Goal: Navigation & Orientation: Find specific page/section

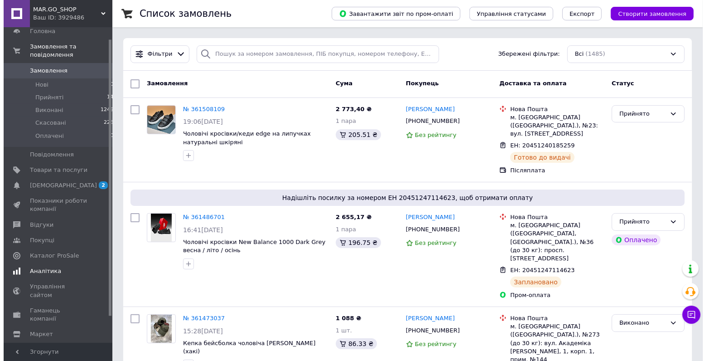
scroll to position [43, 0]
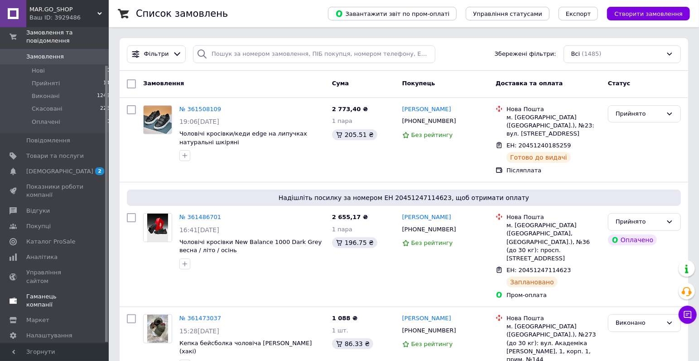
click at [57, 292] on span "Гаманець компанії" at bounding box center [55, 300] width 58 height 16
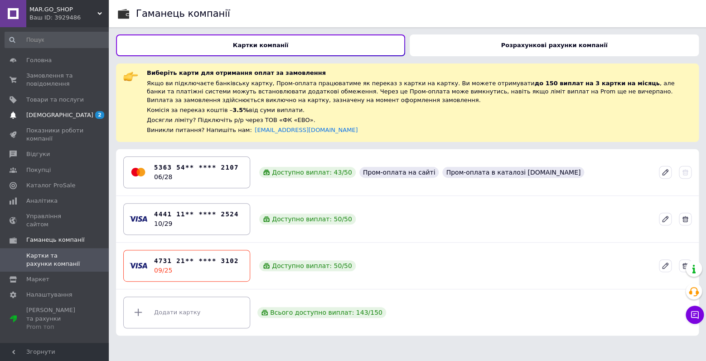
click at [41, 113] on span "[DEMOGRAPHIC_DATA]" at bounding box center [59, 115] width 67 height 8
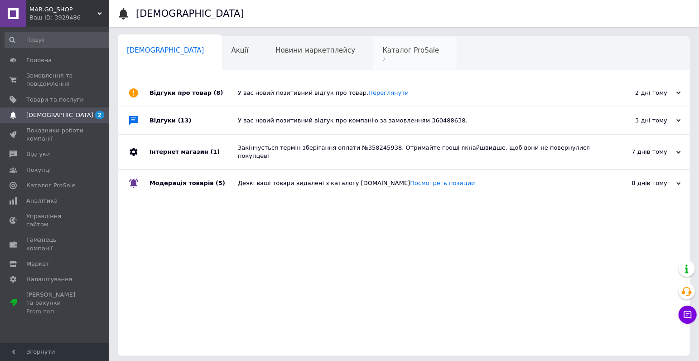
click at [382, 48] on span "Каталог ProSale" at bounding box center [410, 50] width 57 height 8
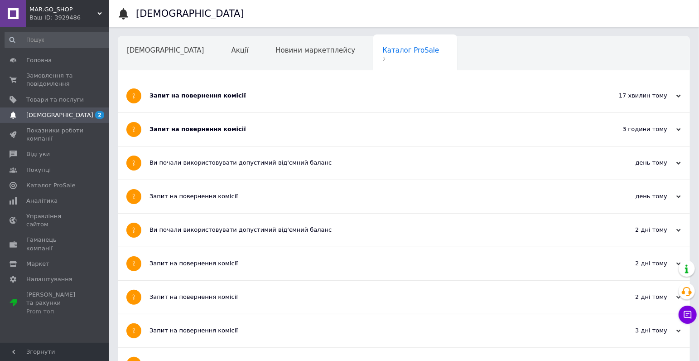
click at [192, 133] on div "Запит на повернення комісії" at bounding box center [369, 129] width 441 height 8
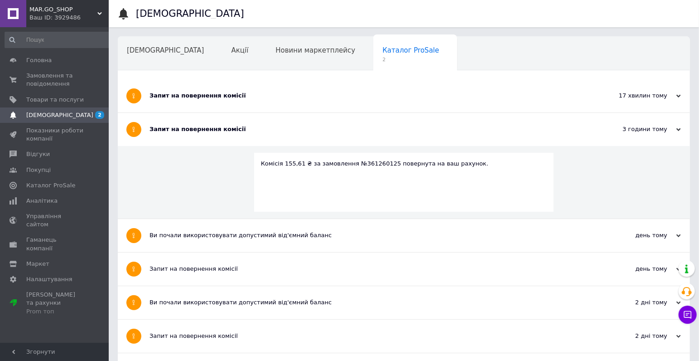
click at [189, 91] on div "Запит на повернення комісії" at bounding box center [369, 95] width 441 height 33
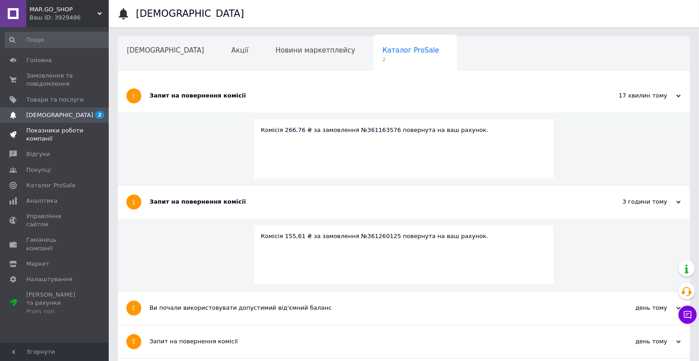
scroll to position [48, 0]
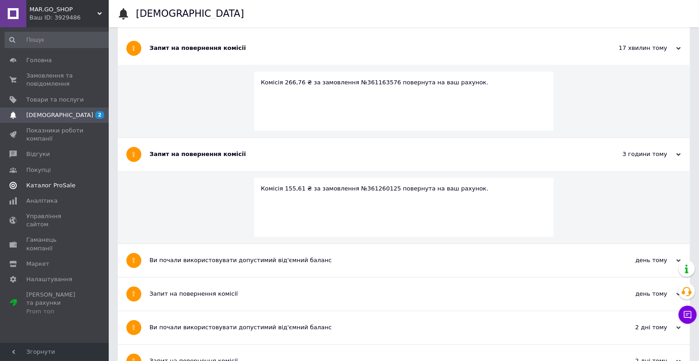
click at [31, 184] on span "Каталог ProSale" at bounding box center [50, 185] width 49 height 8
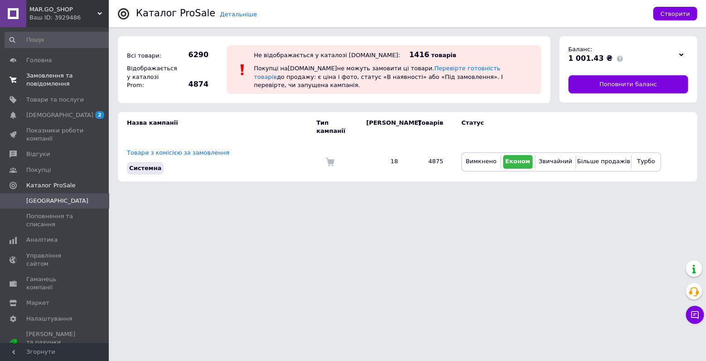
click at [47, 84] on span "Замовлення та повідомлення" at bounding box center [55, 80] width 58 height 16
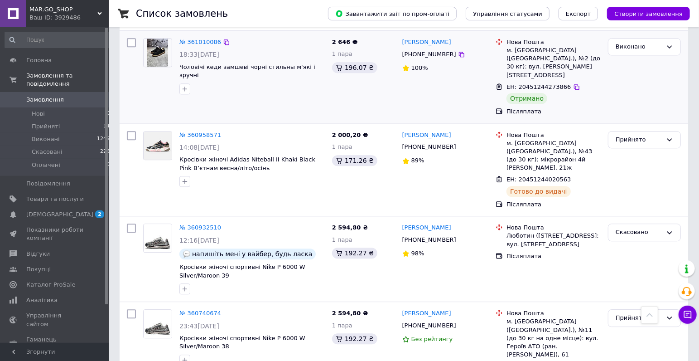
scroll to position [1426, 0]
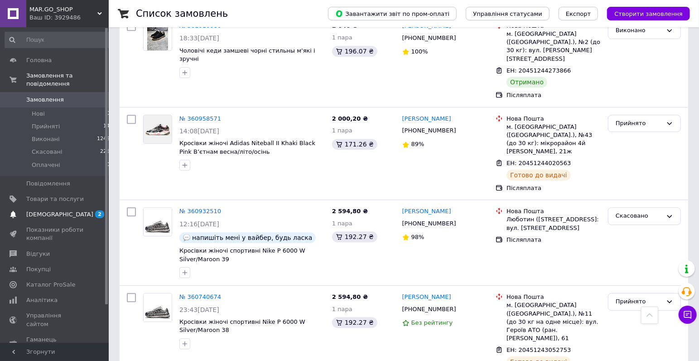
click at [36, 210] on span "[DEMOGRAPHIC_DATA]" at bounding box center [59, 214] width 67 height 8
